Goal: Information Seeking & Learning: Learn about a topic

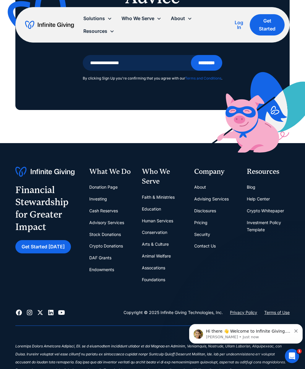
scroll to position [2725, 0]
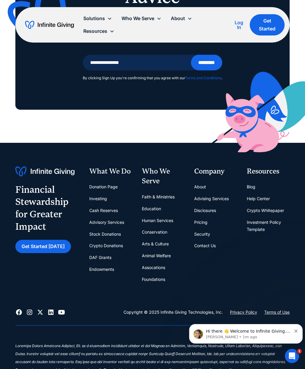
click at [201, 181] on link "About" at bounding box center [200, 187] width 12 height 12
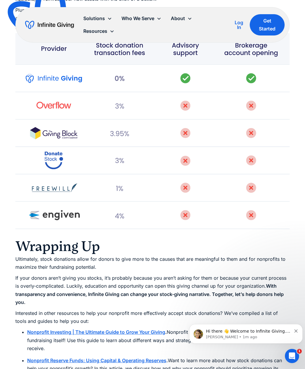
scroll to position [1868, 0]
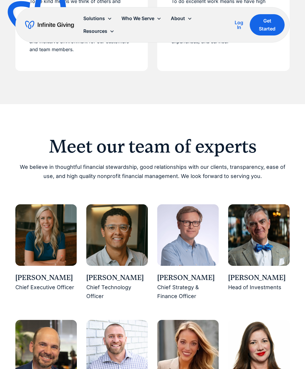
scroll to position [400, 0]
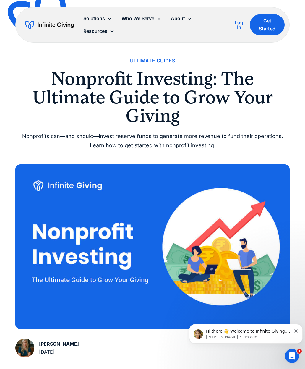
click at [111, 35] on div "Resources" at bounding box center [99, 31] width 40 height 13
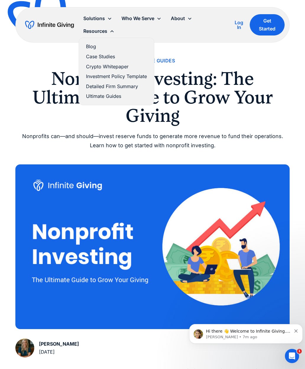
click at [97, 45] on link "Blog" at bounding box center [116, 47] width 61 height 8
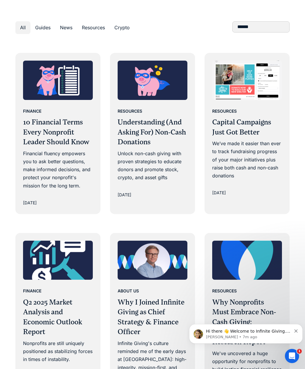
scroll to position [343, 0]
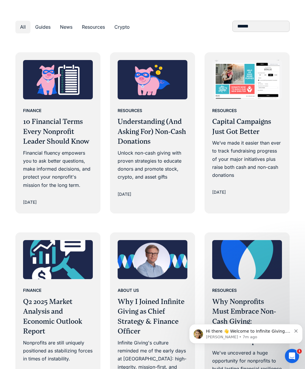
click at [171, 161] on div "Unlock non-cash giving with proven strategies to educate donors and promote sto…" at bounding box center [153, 165] width 70 height 32
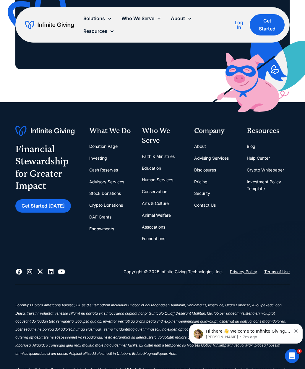
scroll to position [2311, 0]
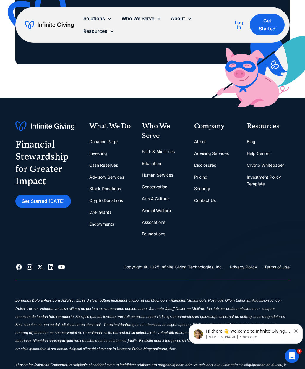
click at [216, 159] on link "Disclosures" at bounding box center [205, 165] width 22 height 12
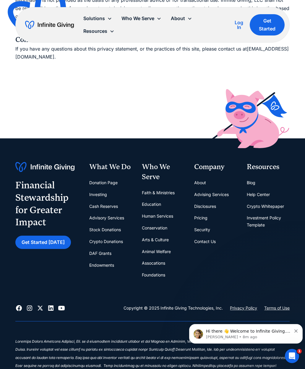
scroll to position [677, 0]
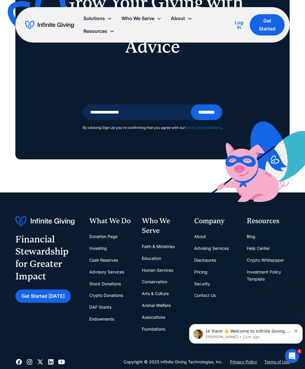
scroll to position [2676, 0]
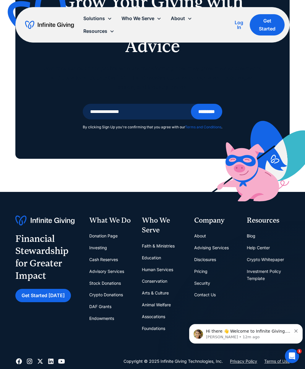
click at [205, 277] on link "Security" at bounding box center [202, 283] width 16 height 12
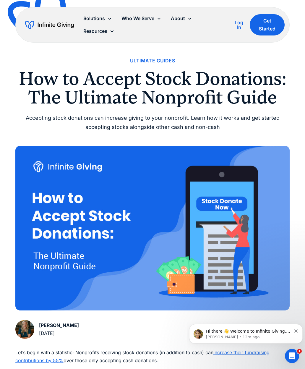
scroll to position [2698, 0]
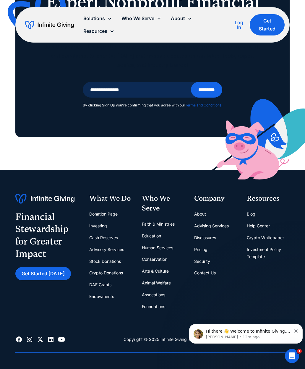
click at [205, 208] on link "About" at bounding box center [200, 214] width 12 height 12
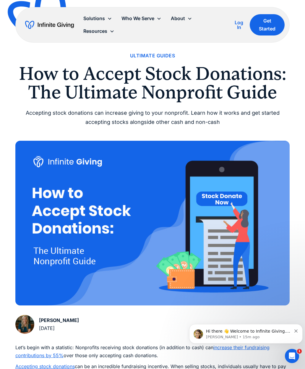
scroll to position [0, 0]
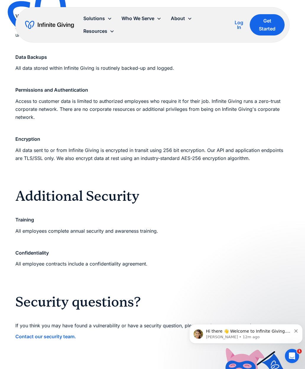
scroll to position [554, 0]
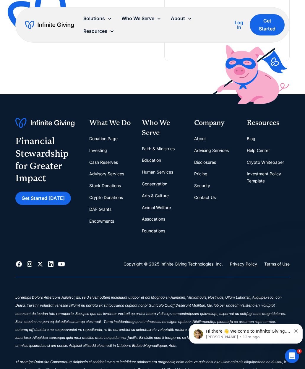
scroll to position [1629, 0]
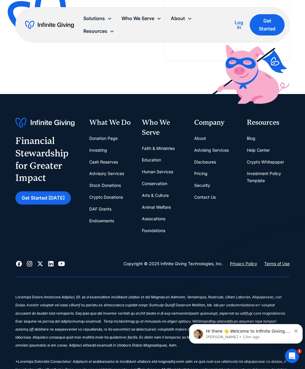
click at [41, 260] on icon at bounding box center [40, 263] width 7 height 7
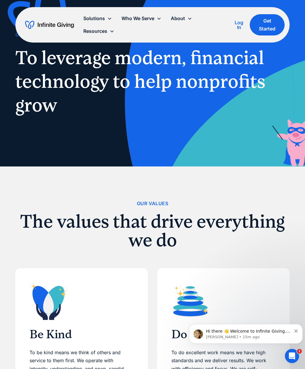
scroll to position [0, 0]
